Goal: Task Accomplishment & Management: Complete application form

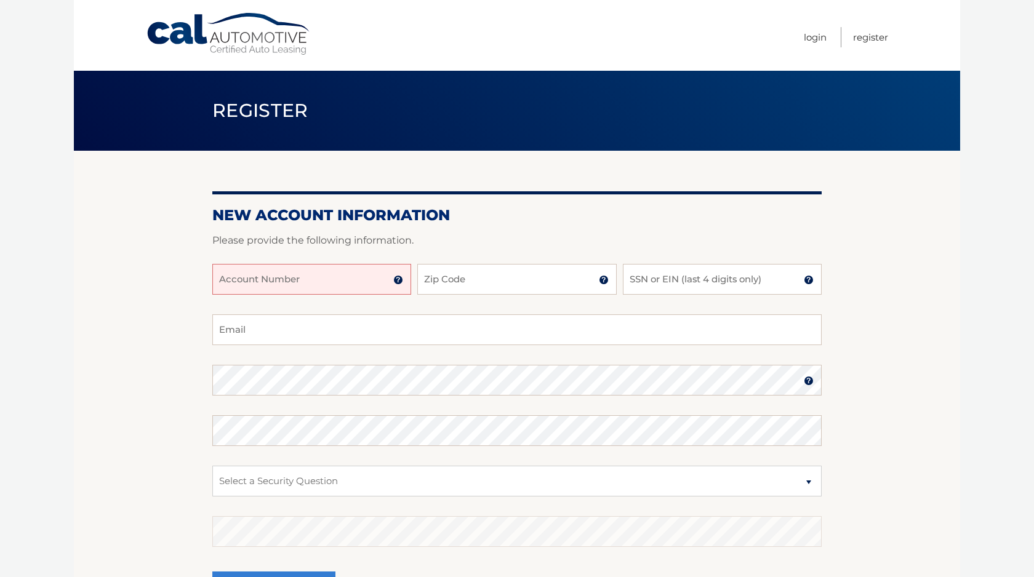
click at [296, 281] on input "Account Number" at bounding box center [311, 279] width 199 height 31
click at [399, 281] on img at bounding box center [398, 280] width 10 height 10
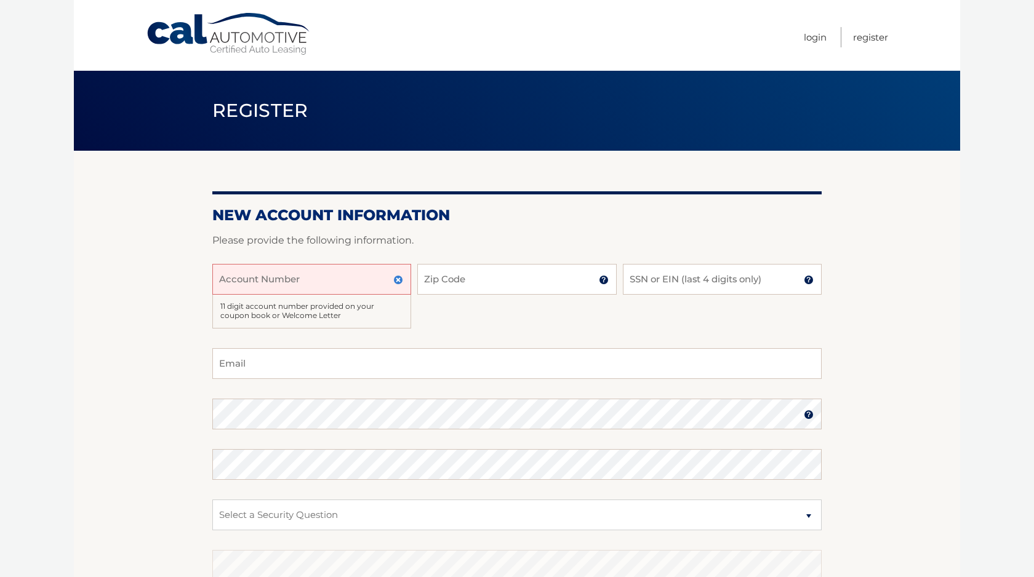
click at [262, 281] on input "Account Number" at bounding box center [311, 279] width 199 height 31
type input "44455993261"
click at [450, 281] on input "Zip Code" at bounding box center [516, 279] width 199 height 31
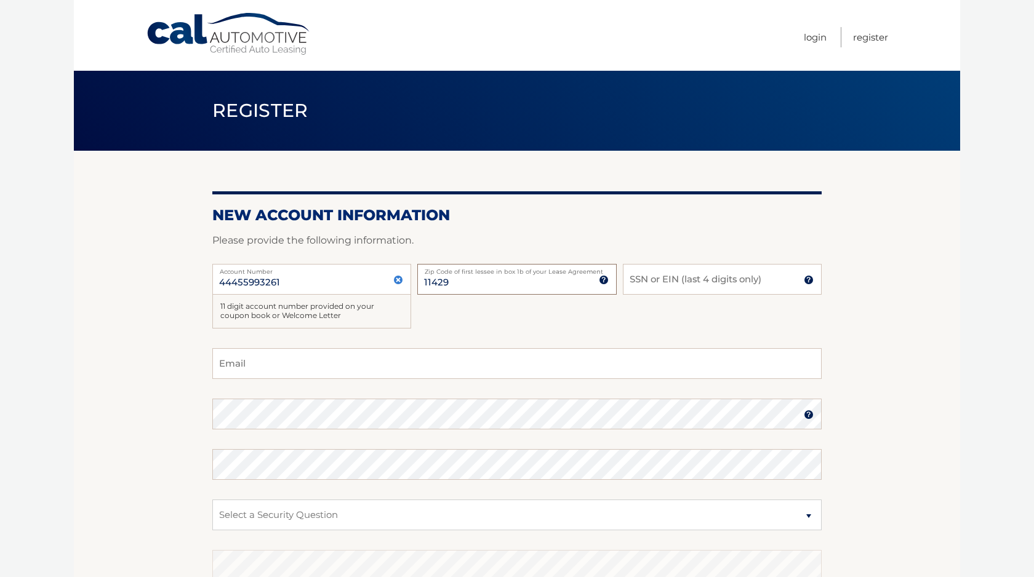
type input "11429"
click at [669, 284] on input "SSN or EIN (last 4 digits only)" at bounding box center [722, 279] width 199 height 31
type input "9382"
click at [294, 366] on input "Email" at bounding box center [516, 363] width 609 height 31
type input "sharminns@yahoo.com"
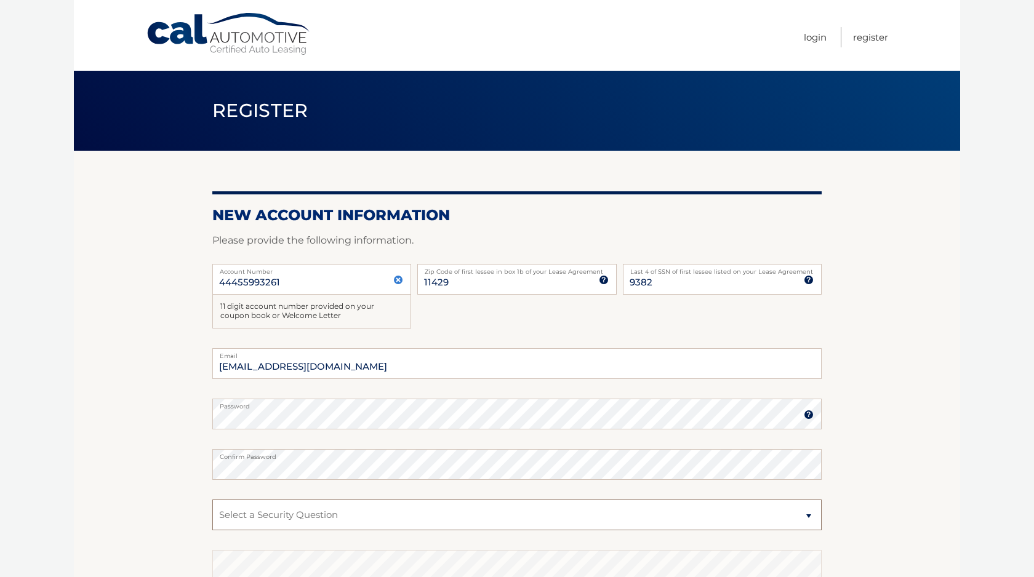
click at [212, 500] on select "Select a Security Question What was the name of your elementary school? What is…" at bounding box center [516, 515] width 609 height 31
select select "2"
click option "What is your mother’s maiden name?" at bounding box center [0, 0] width 0 height 0
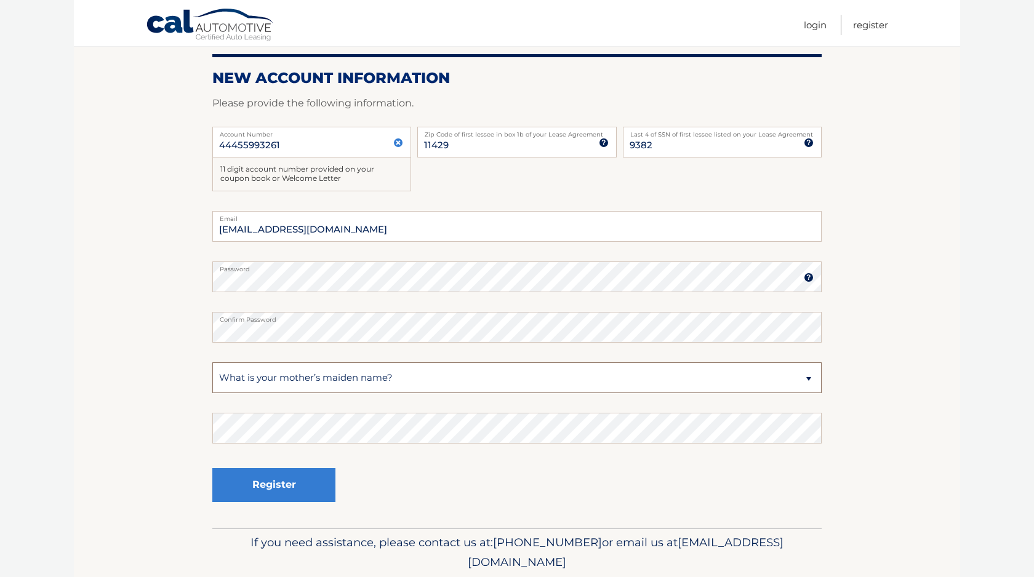
scroll to position [138, 0]
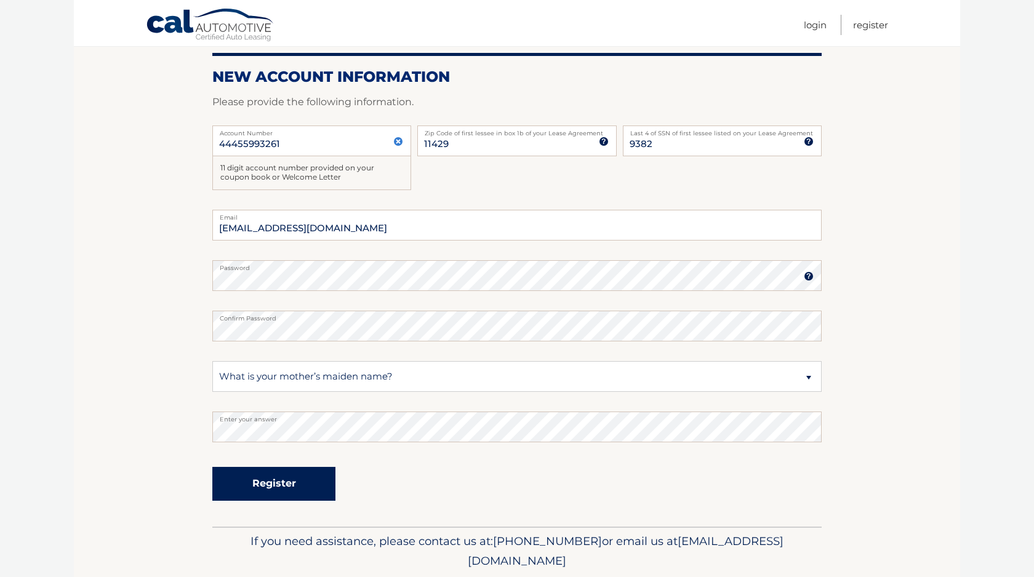
click at [291, 488] on button "Register" at bounding box center [273, 484] width 123 height 34
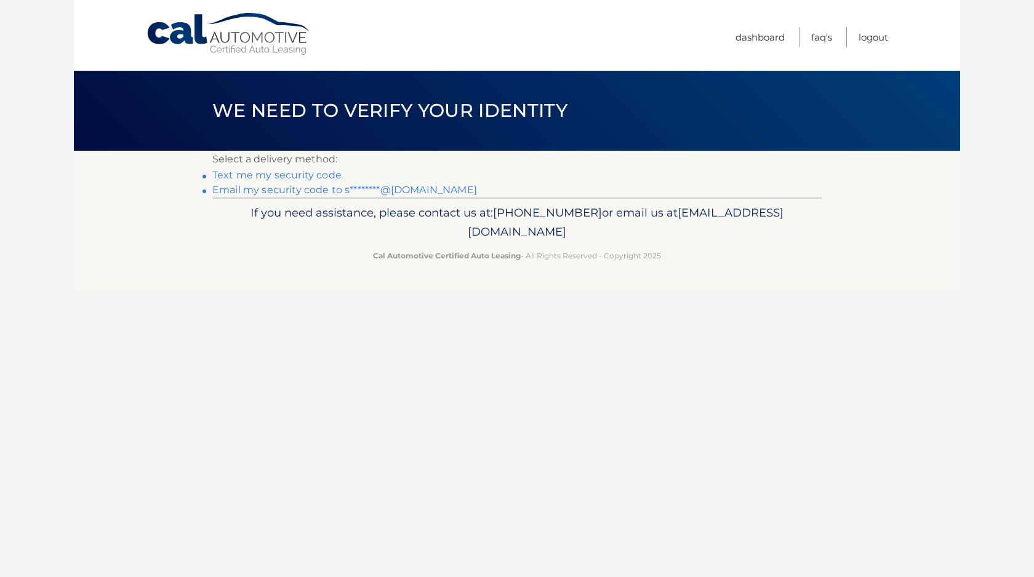
click at [241, 191] on link "Email my security code to s********@[DOMAIN_NAME]" at bounding box center [344, 190] width 265 height 12
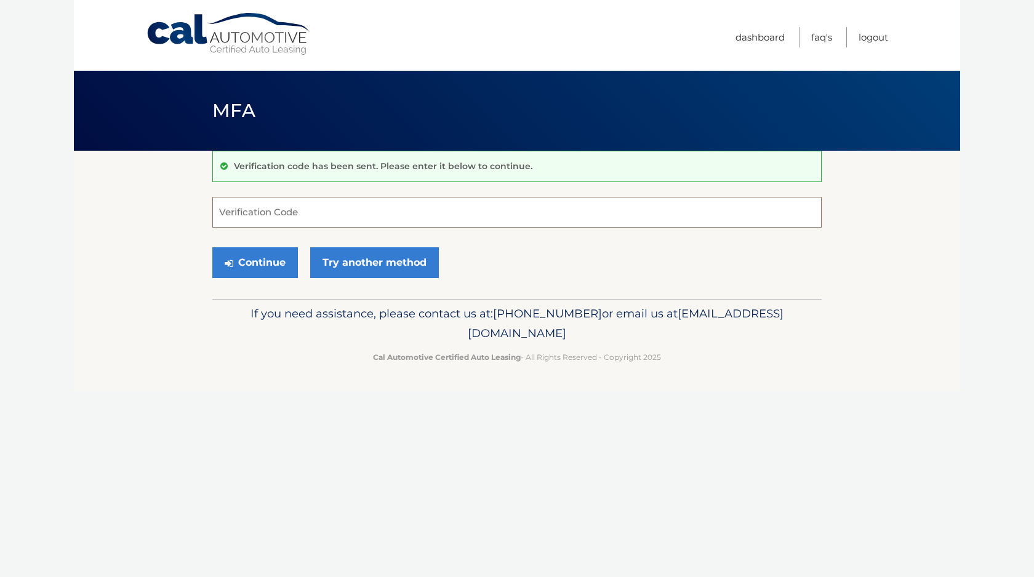
click at [334, 208] on input "Verification Code" at bounding box center [516, 212] width 609 height 31
type input "504583"
click at [269, 265] on button "Continue" at bounding box center [255, 262] width 86 height 31
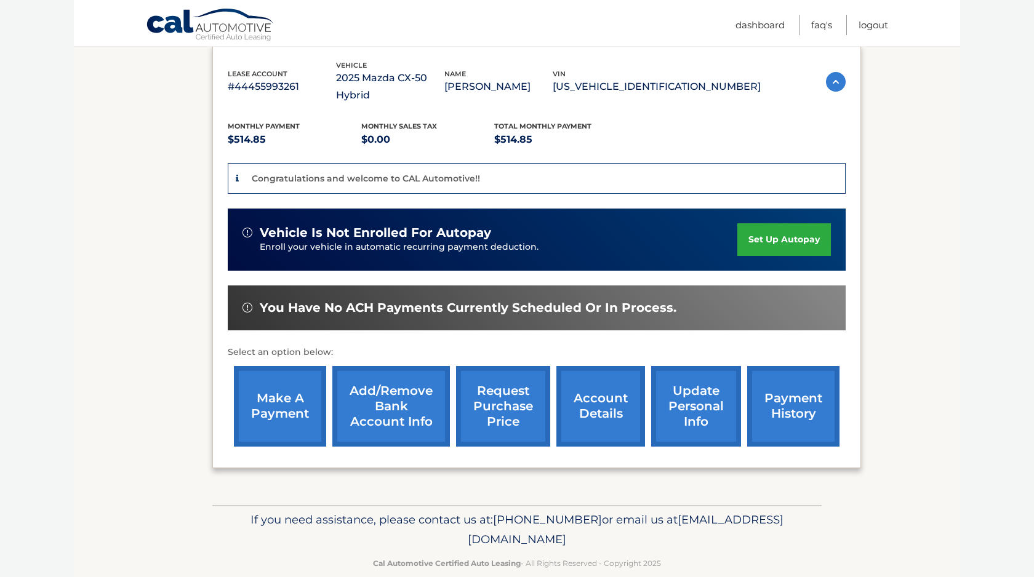
scroll to position [227, 0]
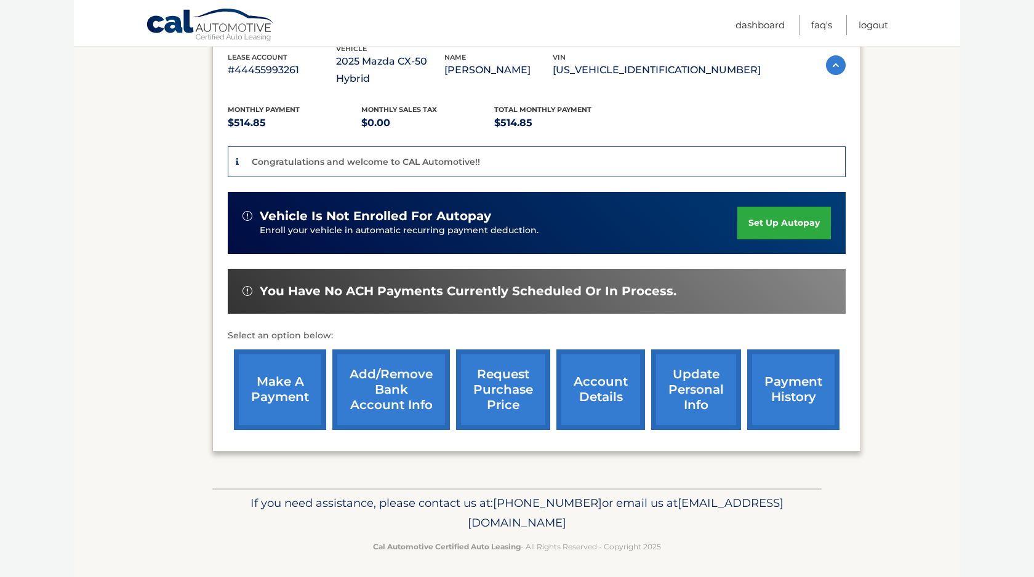
click at [376, 412] on link "Add/Remove bank account info" at bounding box center [391, 390] width 118 height 81
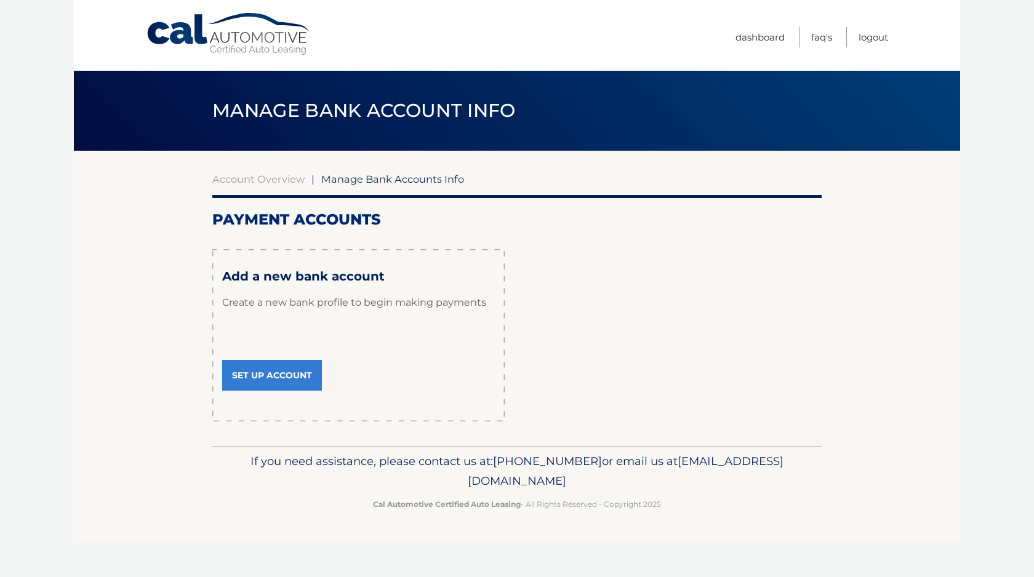
click at [270, 376] on link "Set Up Account" at bounding box center [272, 375] width 100 height 31
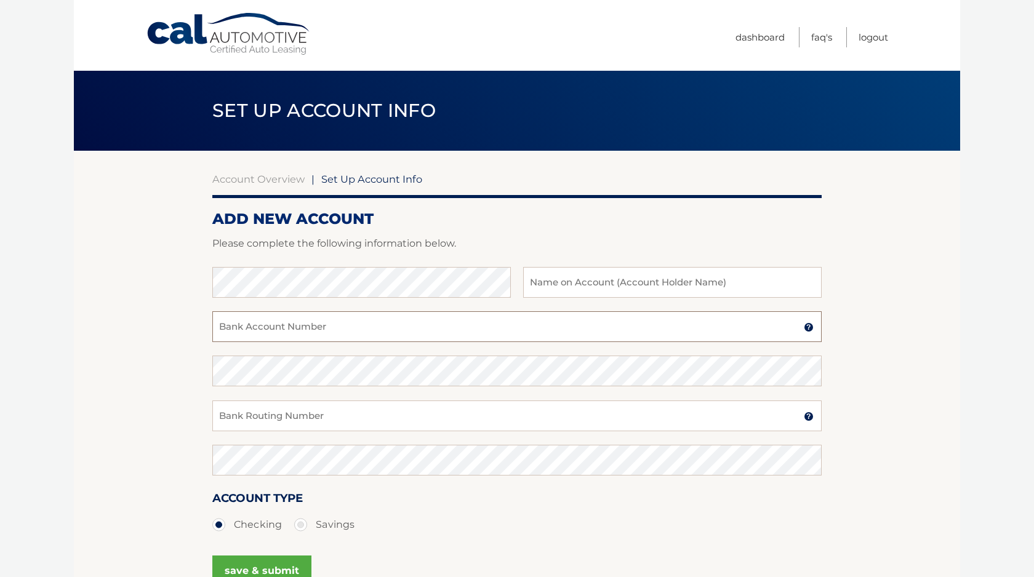
click at [386, 328] on input "Bank Account Number" at bounding box center [516, 326] width 609 height 31
click at [600, 281] on input "text" at bounding box center [672, 282] width 299 height 31
type input "[PERSON_NAME]"
click at [304, 328] on input "Bank Account Number" at bounding box center [516, 326] width 609 height 31
type input "920113917"
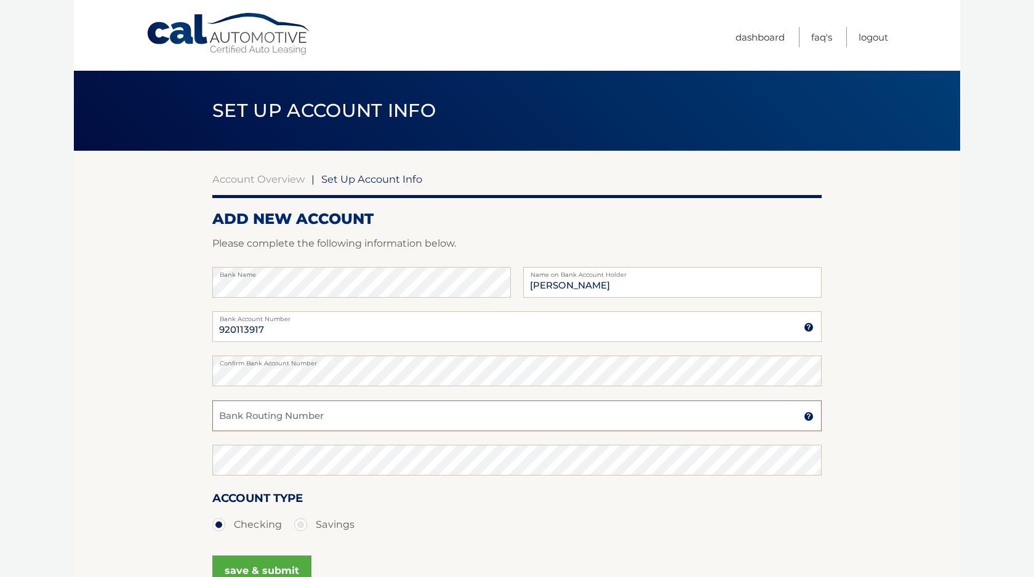
click at [290, 420] on input "Bank Routing Number" at bounding box center [516, 416] width 609 height 31
type input "021000021"
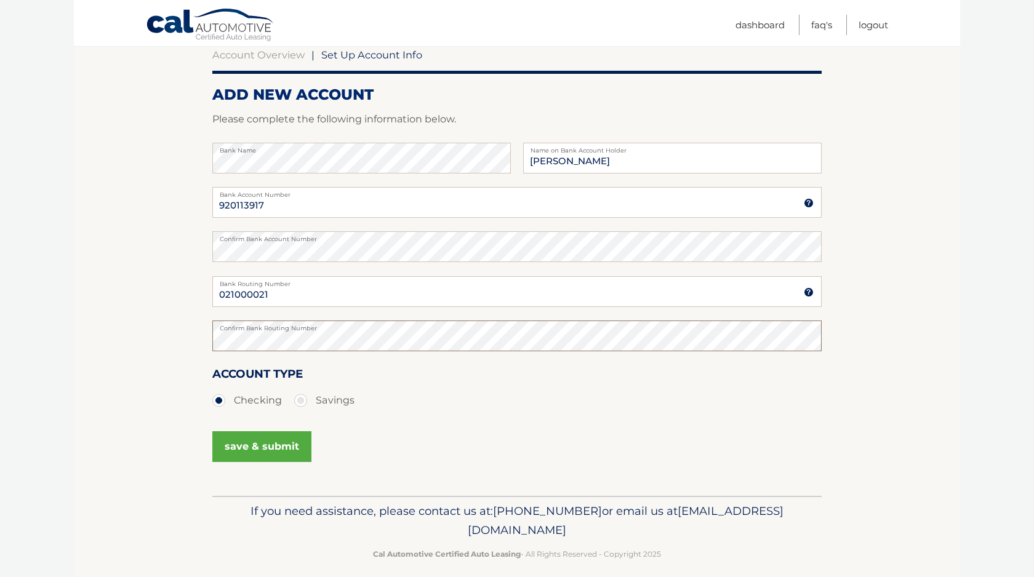
scroll to position [125, 0]
click at [263, 446] on button "save & submit" at bounding box center [261, 446] width 99 height 31
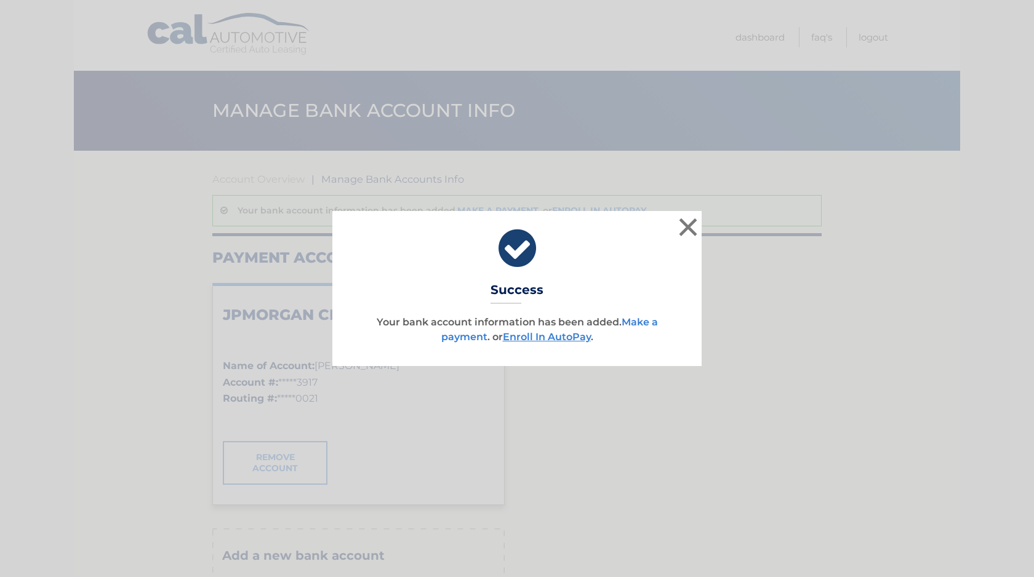
click at [461, 339] on link "Make a payment" at bounding box center [549, 329] width 217 height 26
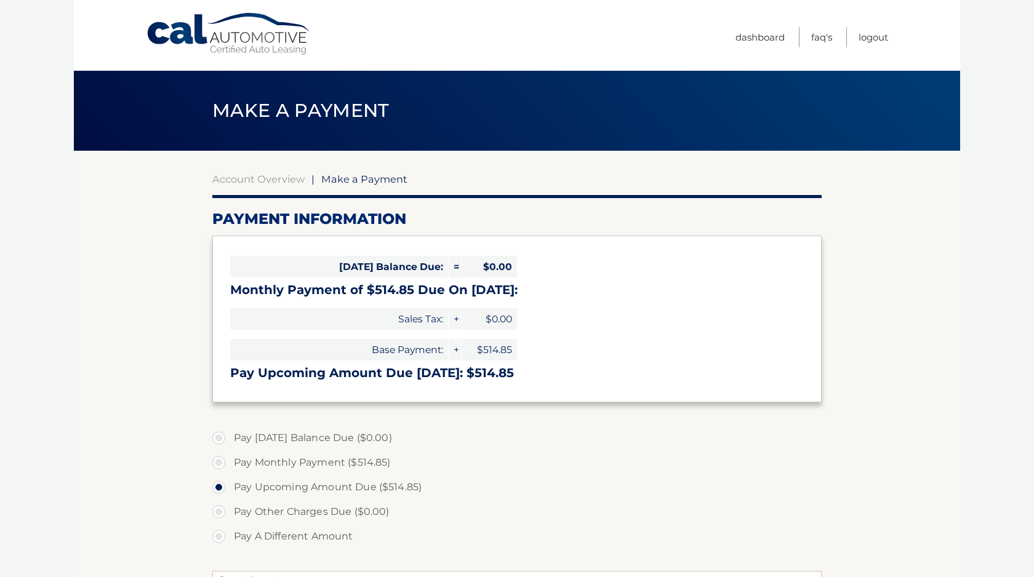
select select "Yjc2ZGU4ZTYtMDFmMy00MDU0LWIwM2MtNjE3ZGM0NzU0M2Q0"
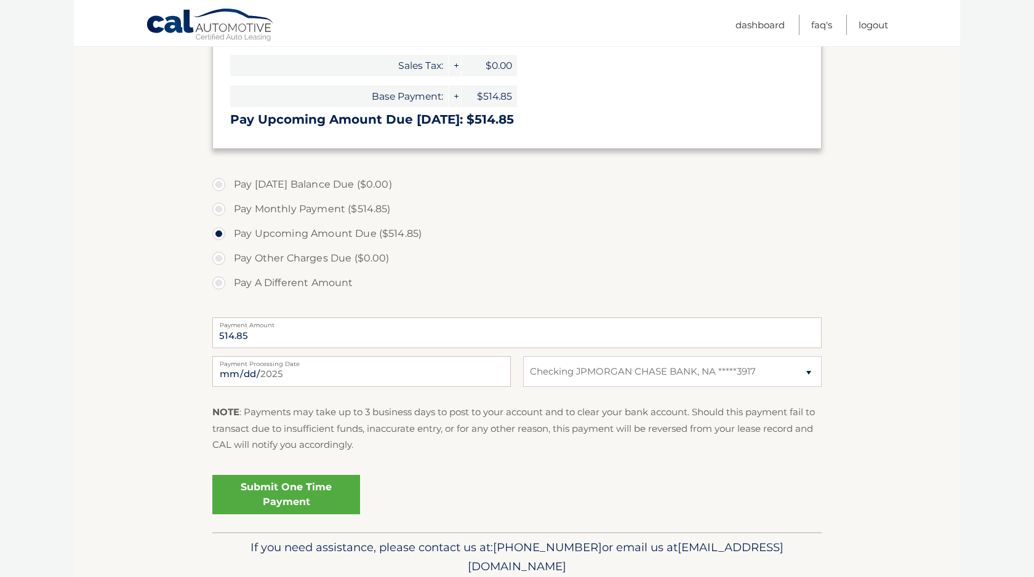
scroll to position [302, 0]
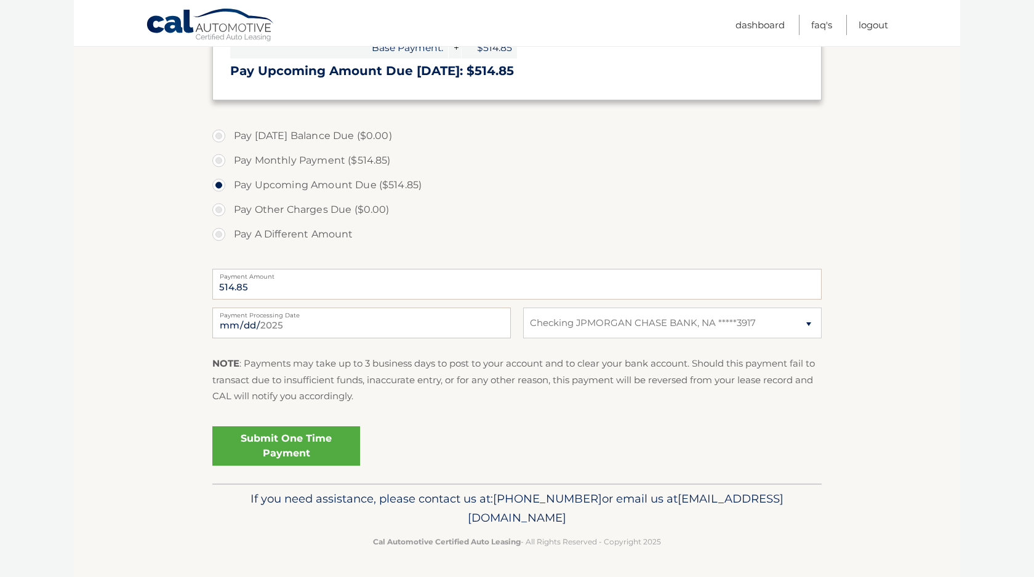
click at [310, 443] on link "Submit One Time Payment" at bounding box center [286, 446] width 148 height 39
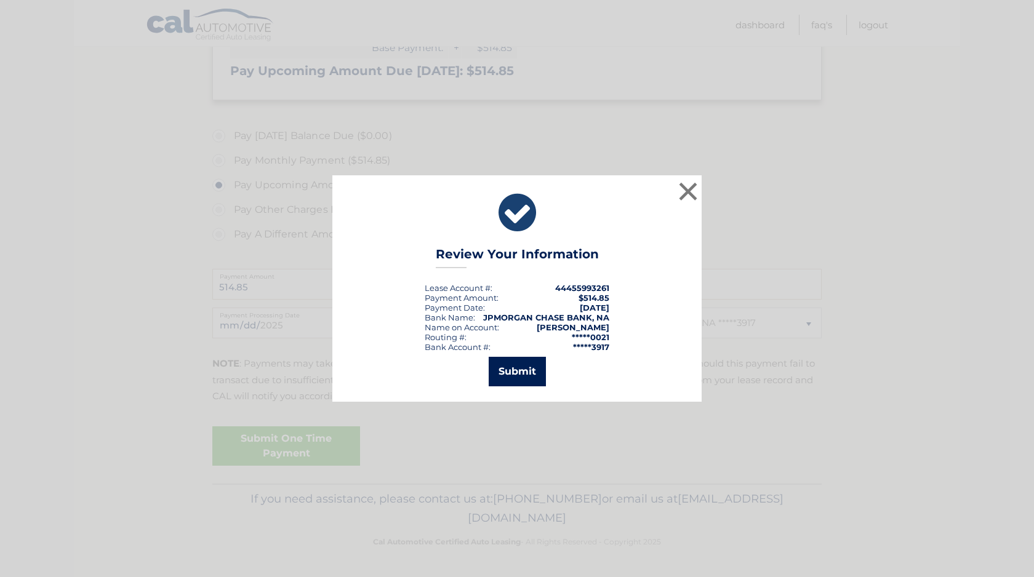
click at [532, 375] on button "Submit" at bounding box center [517, 372] width 57 height 30
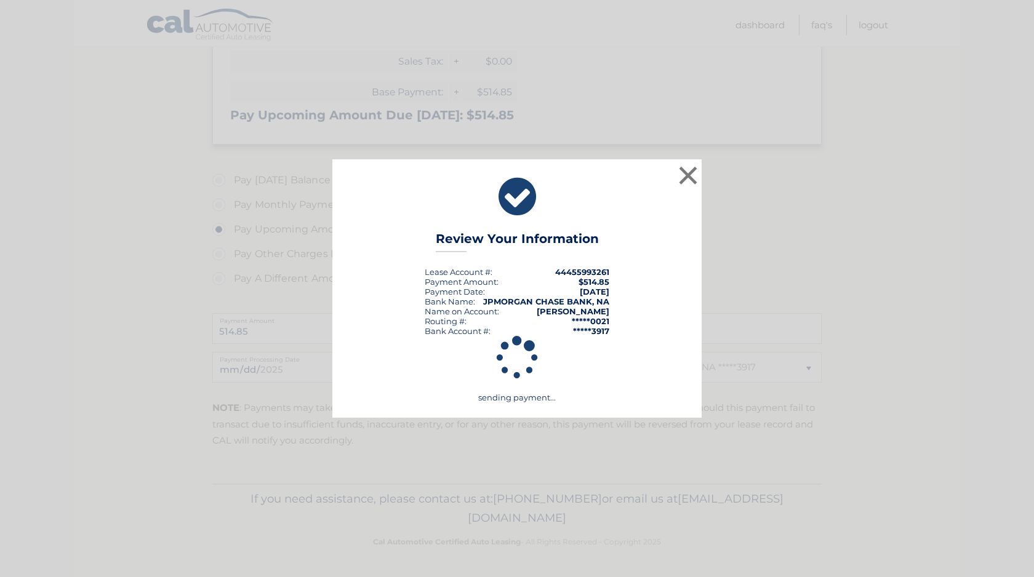
scroll to position [258, 0]
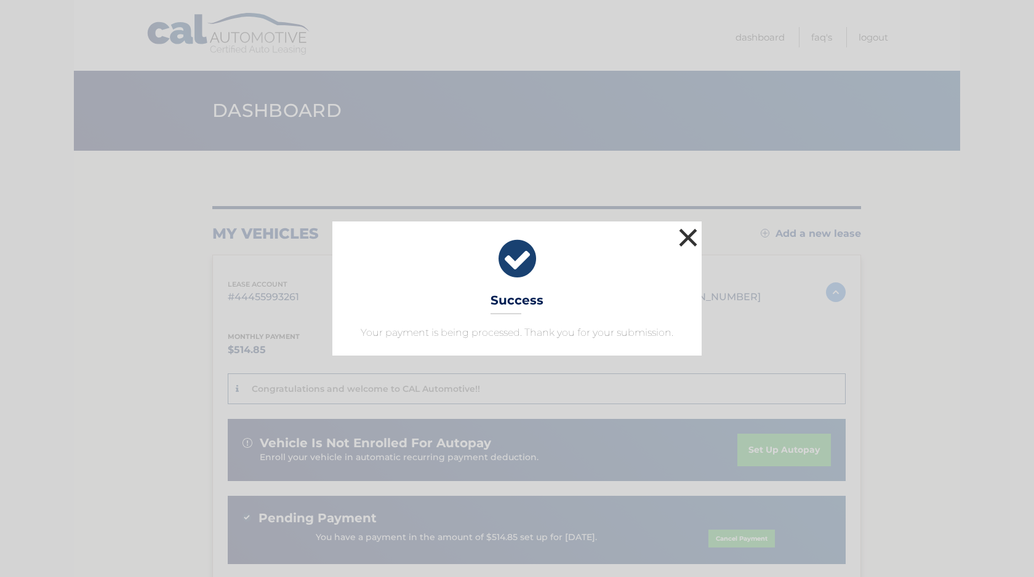
click at [691, 240] on button "×" at bounding box center [688, 237] width 25 height 25
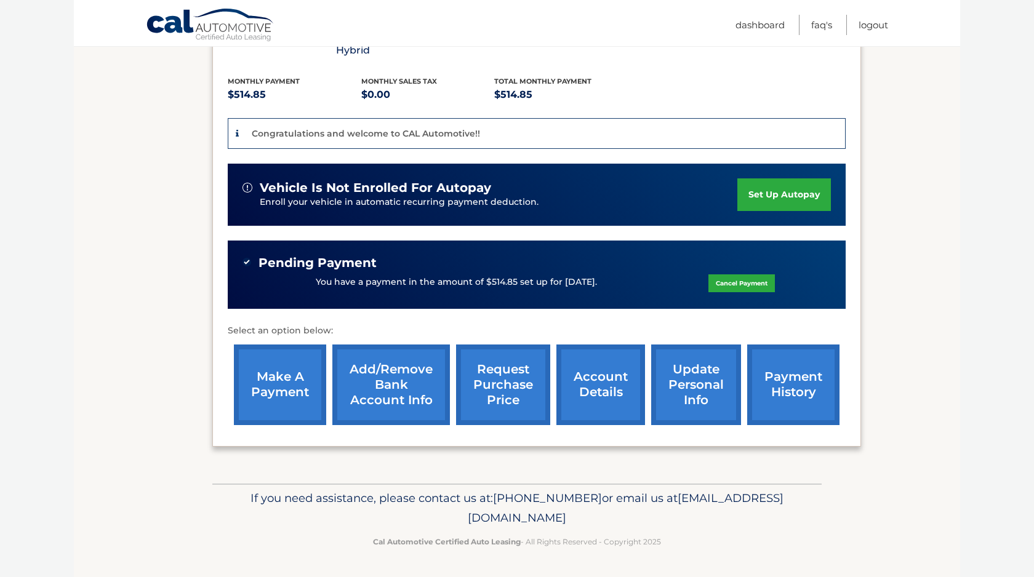
scroll to position [286, 0]
